Goal: Task Accomplishment & Management: Use online tool/utility

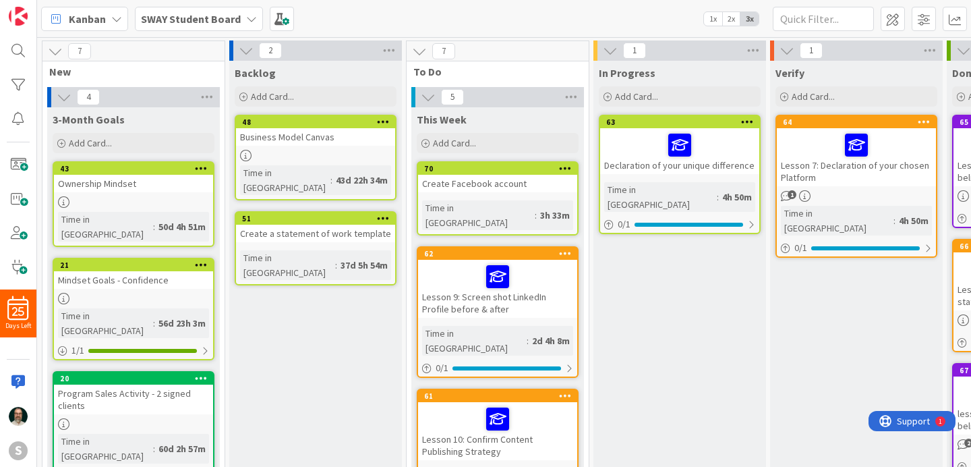
click at [520, 187] on div "Create Facebook account" at bounding box center [497, 184] width 159 height 18
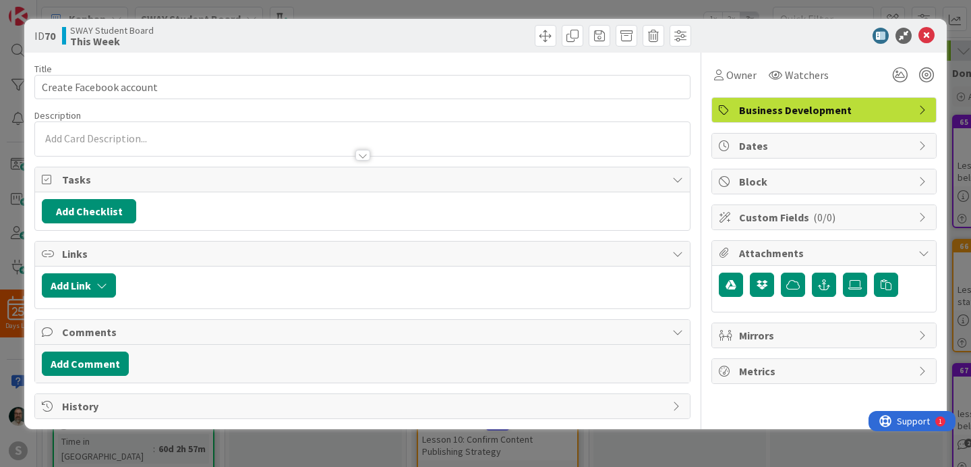
click at [219, 138] on div at bounding box center [362, 139] width 655 height 34
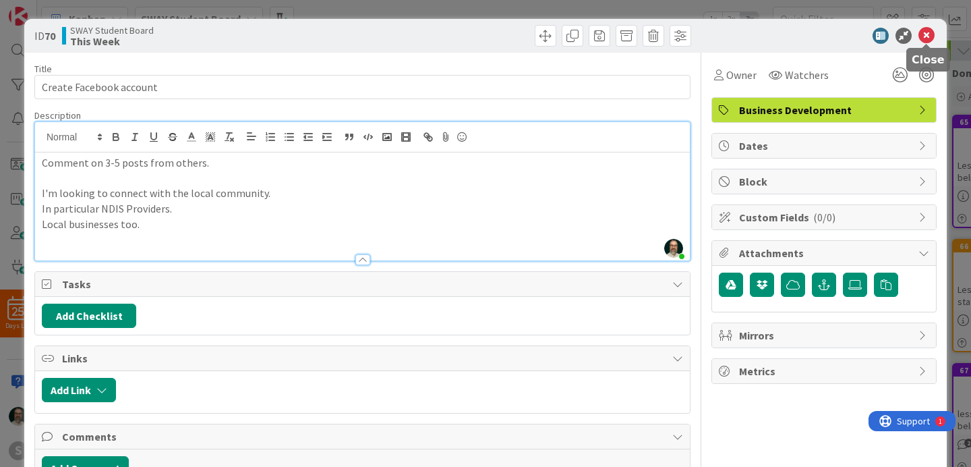
click at [923, 36] on icon at bounding box center [926, 36] width 16 height 16
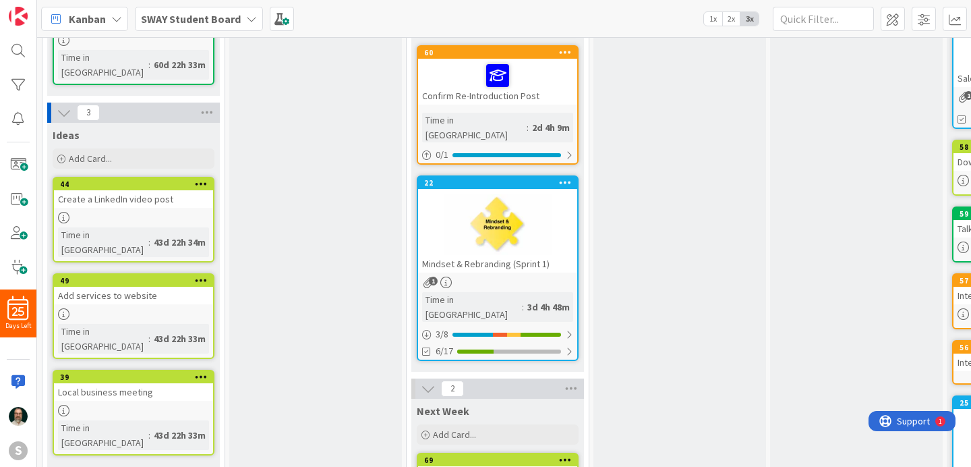
scroll to position [511, 0]
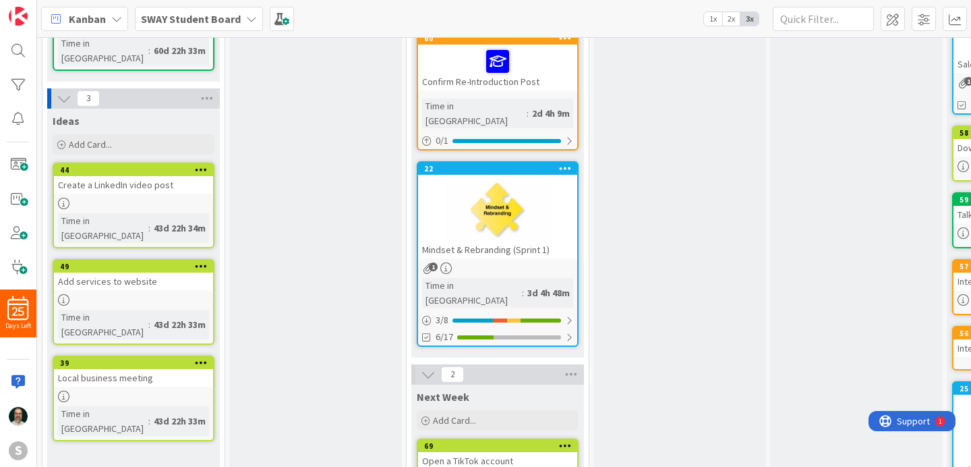
click at [543, 180] on div at bounding box center [497, 210] width 159 height 61
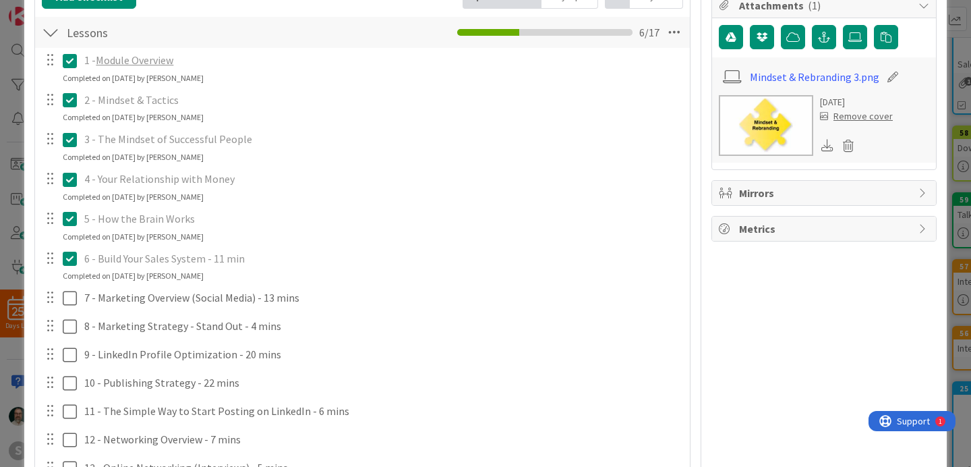
scroll to position [254, 0]
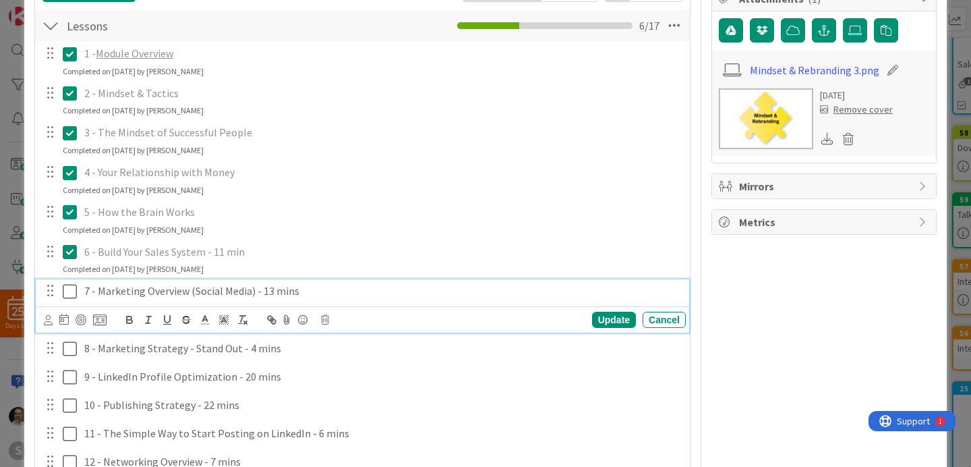
click at [71, 293] on icon at bounding box center [70, 291] width 14 height 16
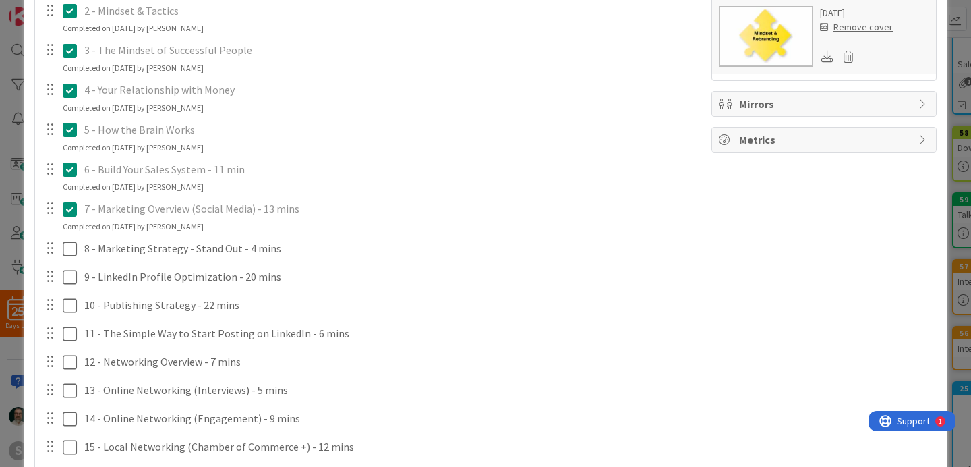
scroll to position [328, 0]
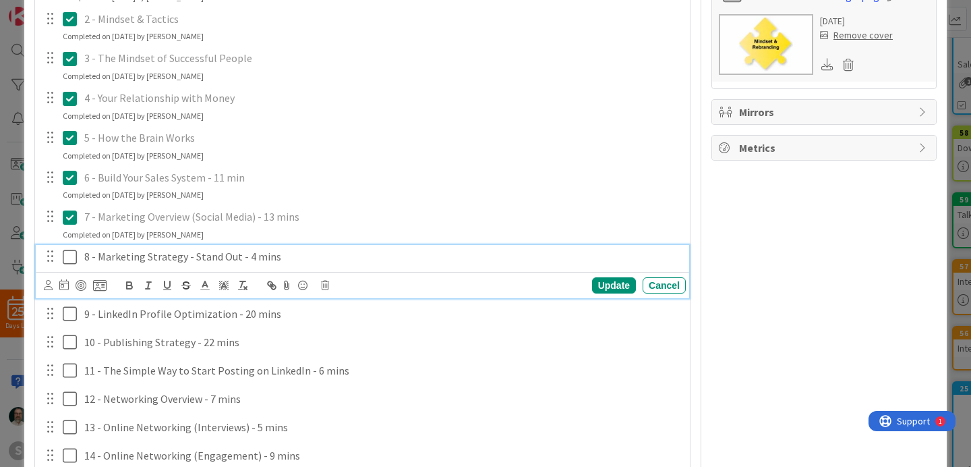
click at [75, 256] on icon at bounding box center [70, 257] width 14 height 16
